Goal: Task Accomplishment & Management: Manage account settings

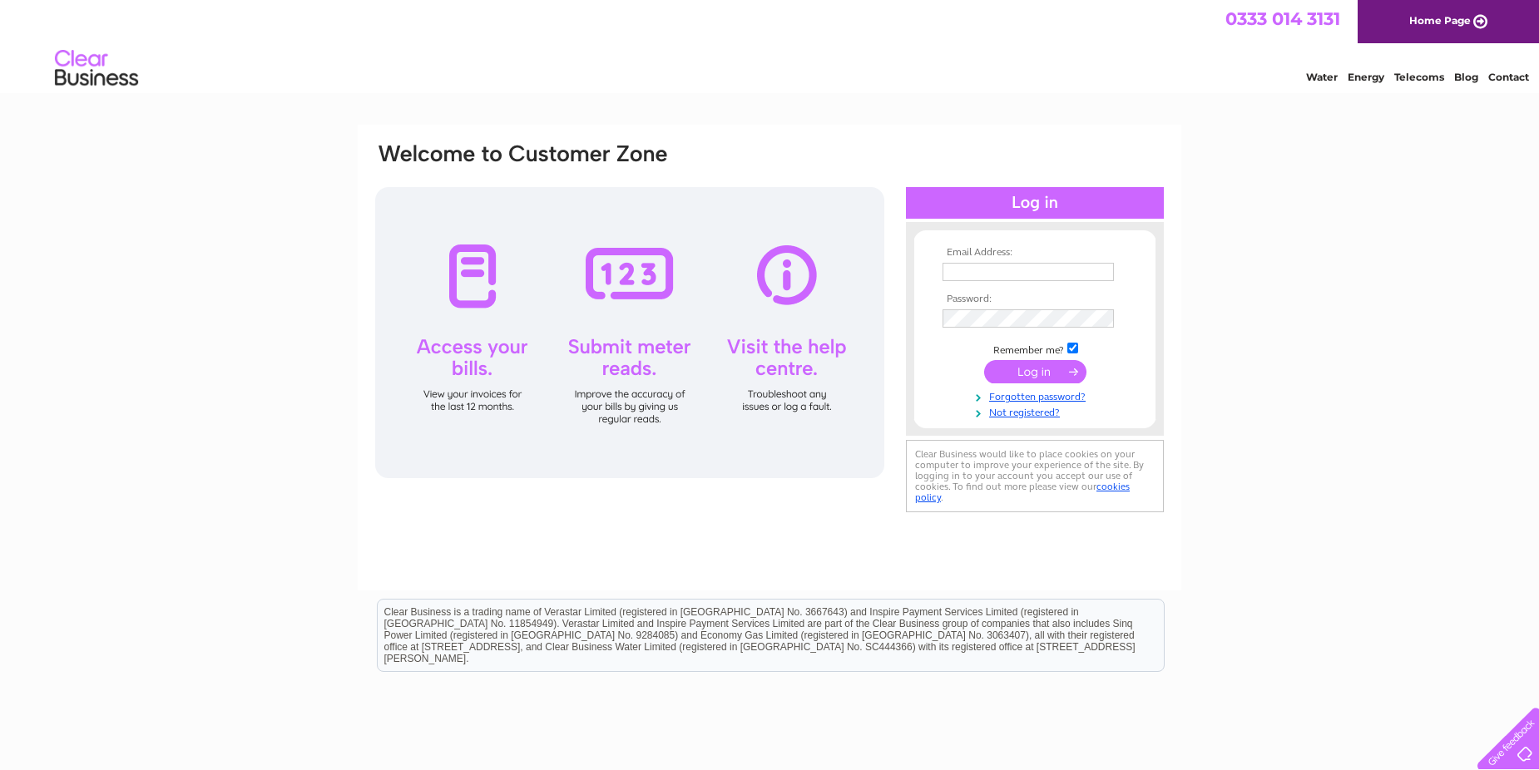
type input "precisionbodyrepair@mail.com"
click at [1043, 374] on input "submit" at bounding box center [1035, 371] width 102 height 23
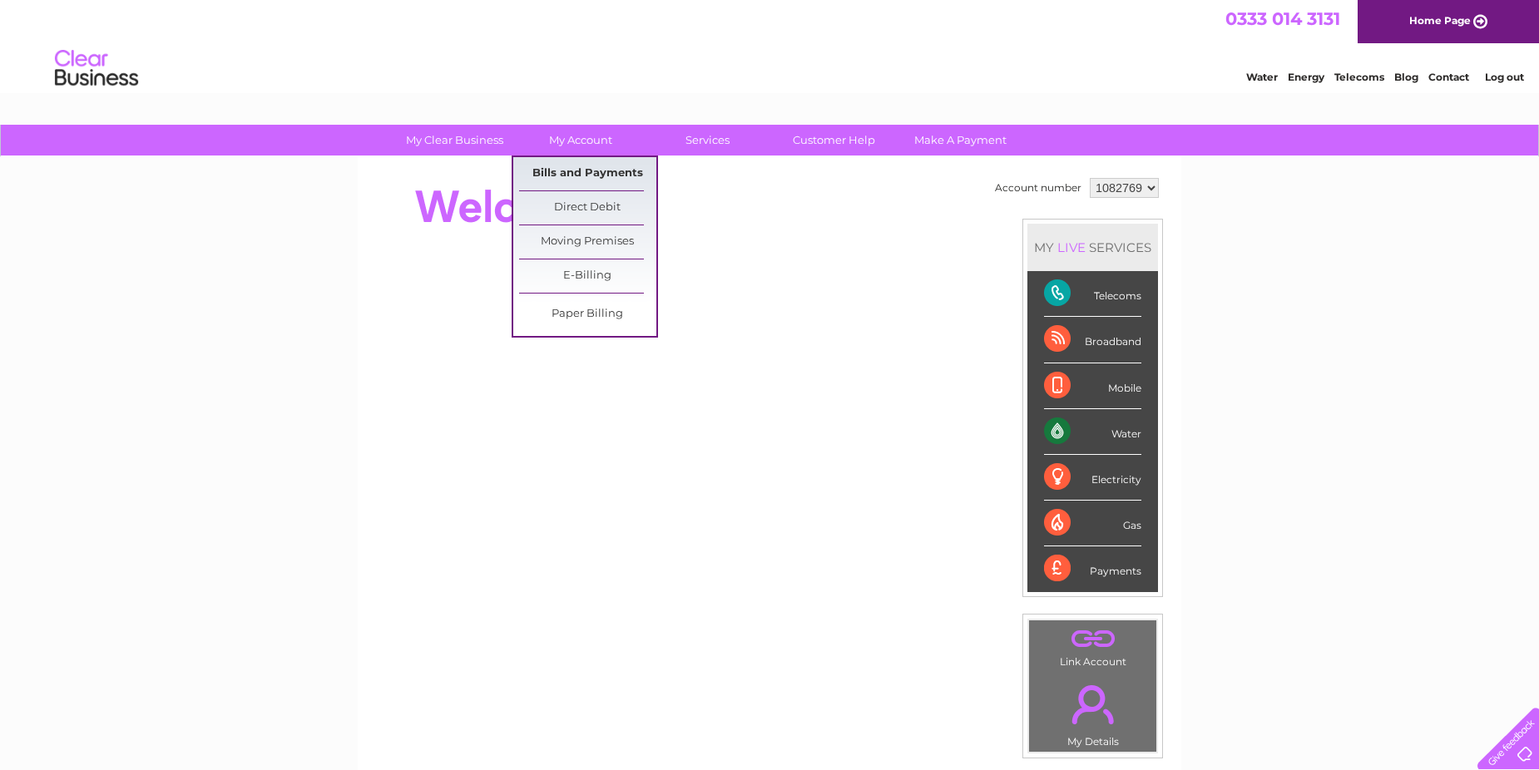
click at [575, 166] on link "Bills and Payments" at bounding box center [587, 173] width 137 height 33
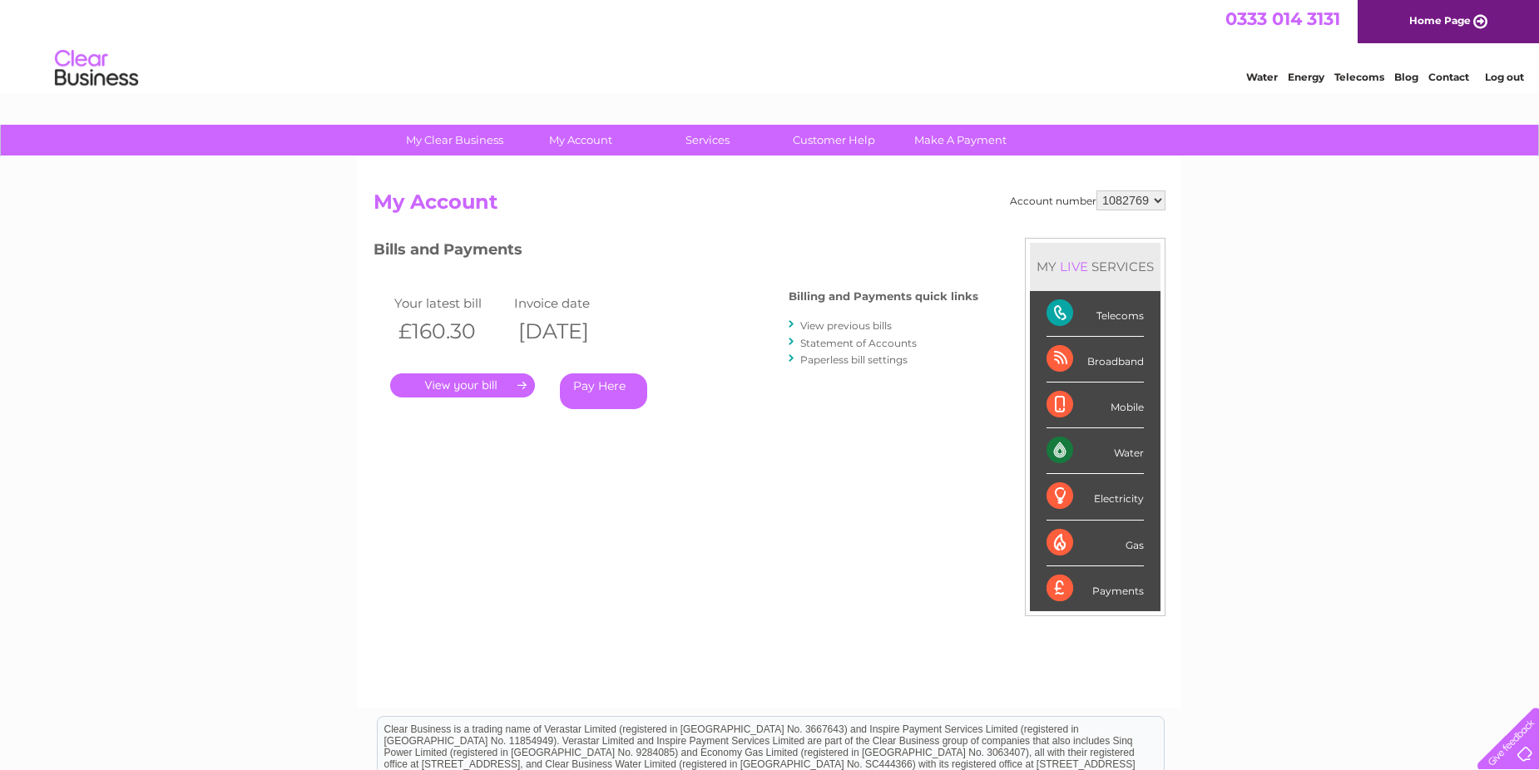
click at [468, 388] on link "." at bounding box center [462, 386] width 145 height 24
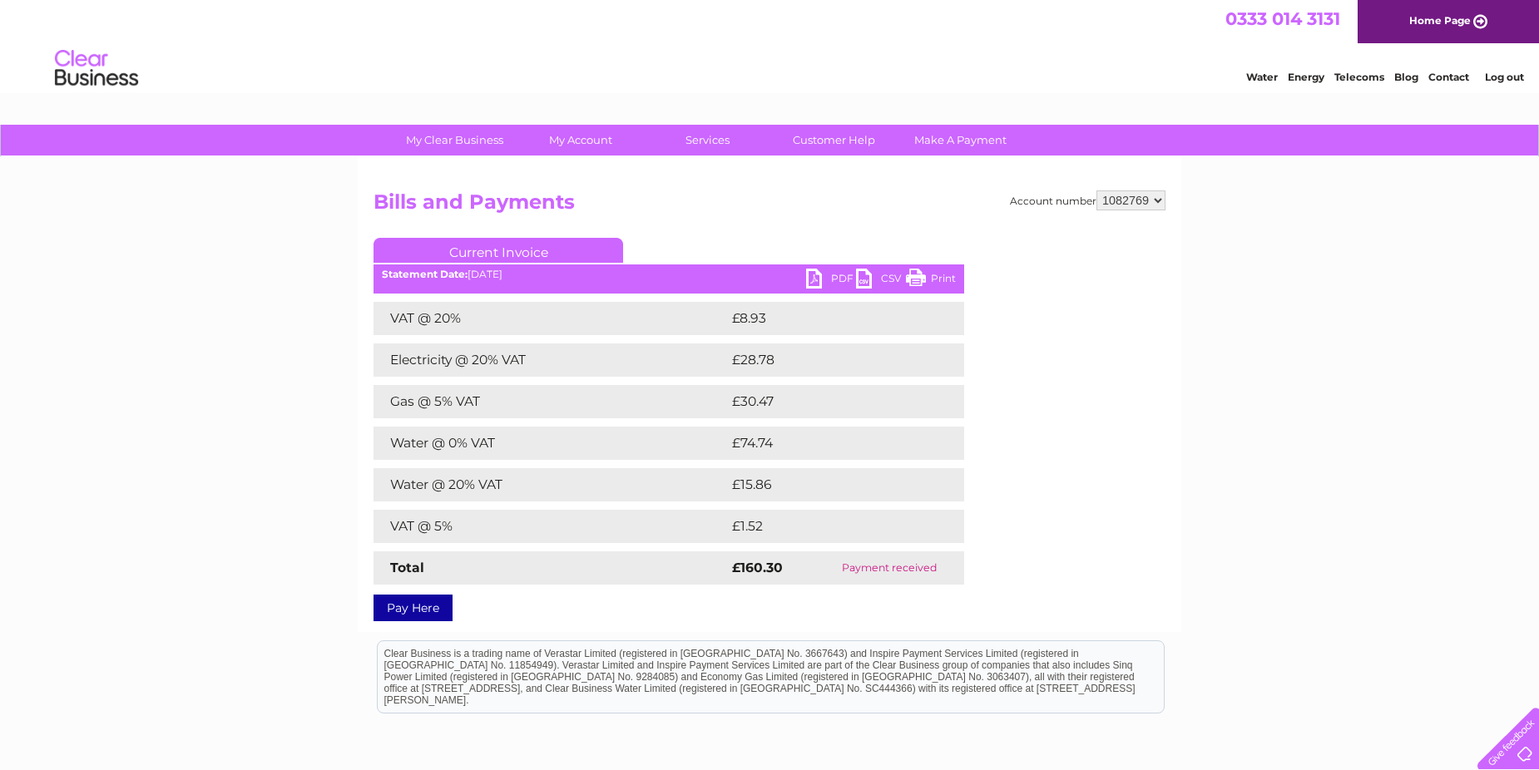
click at [842, 281] on link "PDF" at bounding box center [831, 281] width 50 height 24
click at [808, 282] on link "PDF" at bounding box center [831, 281] width 50 height 24
